Goal: Information Seeking & Learning: Learn about a topic

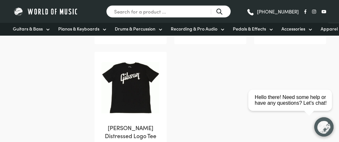
scroll to position [601, 0]
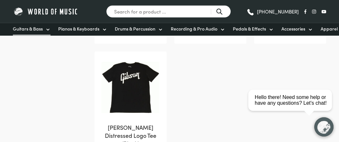
click at [29, 29] on span "Guitars & Bass" at bounding box center [28, 28] width 30 height 7
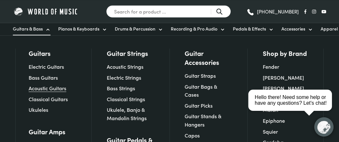
click at [35, 86] on link "Acoustic Guitars" at bounding box center [48, 88] width 38 height 7
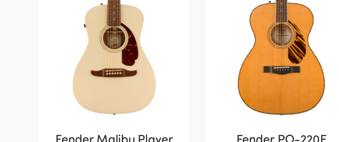
scroll to position [405, 0]
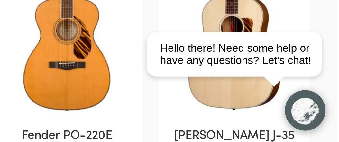
click at [219, 0] on div "close" at bounding box center [218, -1] width 13 height 7
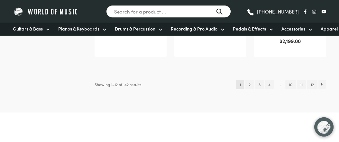
scroll to position [704, 0]
click at [248, 79] on link "2" at bounding box center [249, 83] width 9 height 9
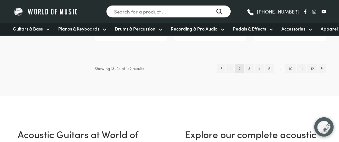
scroll to position [673, 0]
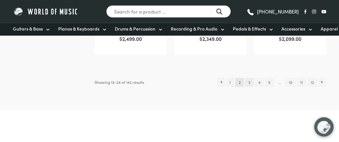
click at [248, 80] on link "3" at bounding box center [249, 82] width 9 height 9
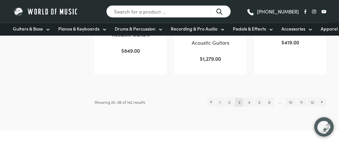
scroll to position [719, 0]
click at [246, 97] on link "4" at bounding box center [248, 101] width 9 height 9
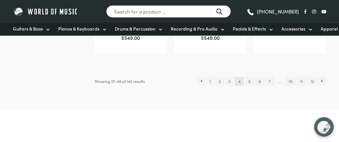
scroll to position [716, 0]
click at [250, 80] on link "5" at bounding box center [249, 80] width 9 height 9
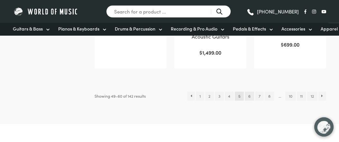
scroll to position [707, 0]
click at [249, 97] on link "6" at bounding box center [249, 97] width 9 height 9
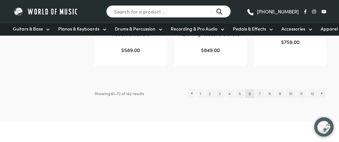
scroll to position [711, 0]
click at [257, 93] on link "7" at bounding box center [259, 92] width 9 height 9
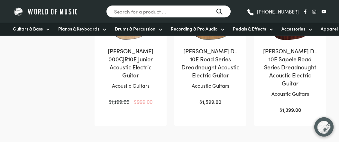
scroll to position [651, 0]
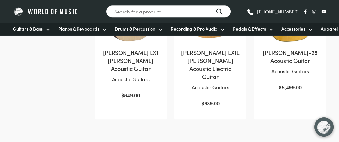
scroll to position [650, 0]
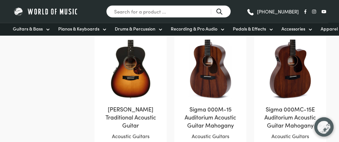
scroll to position [568, 0]
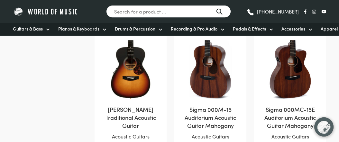
click at [125, 92] on img at bounding box center [130, 69] width 59 height 59
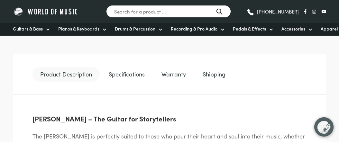
scroll to position [314, 0]
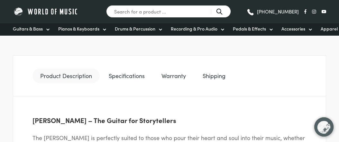
click at [134, 77] on link "Specifications" at bounding box center [126, 75] width 51 height 15
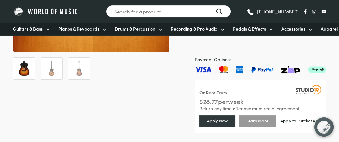
scroll to position [207, 0]
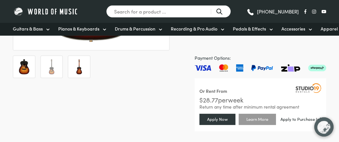
click at [81, 69] on img at bounding box center [78, 66] width 15 height 15
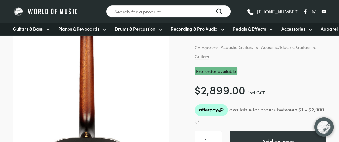
scroll to position [75, 0]
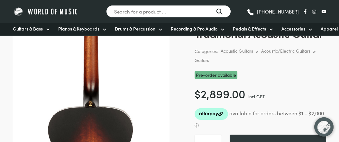
click at [92, 113] on img at bounding box center [90, 102] width 321 height 321
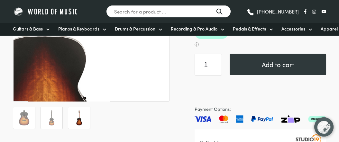
scroll to position [157, 0]
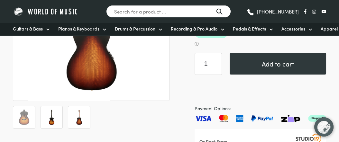
click at [54, 113] on img at bounding box center [51, 117] width 15 height 15
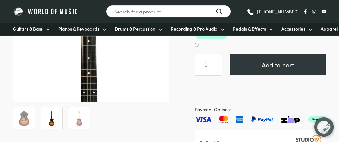
scroll to position [156, 0]
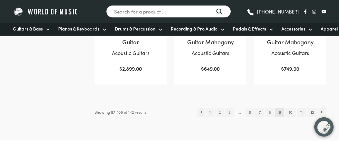
scroll to position [657, 0]
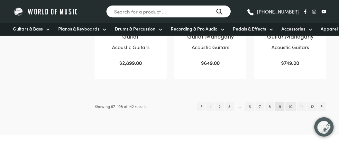
click at [290, 108] on link "10" at bounding box center [290, 106] width 10 height 9
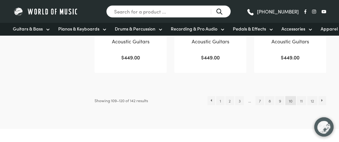
scroll to position [670, 0]
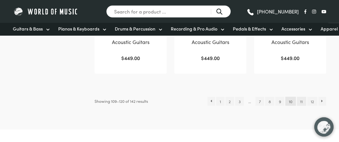
click at [301, 103] on link "11" at bounding box center [301, 101] width 9 height 9
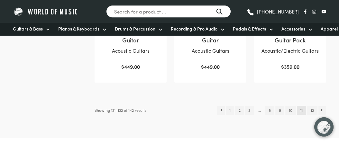
scroll to position [671, 0]
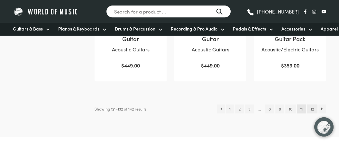
click at [308, 109] on link "12" at bounding box center [312, 108] width 10 height 9
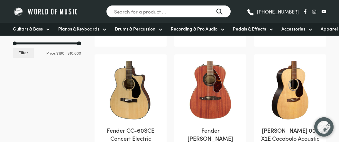
scroll to position [414, 0]
